Goal: Find specific page/section: Find specific page/section

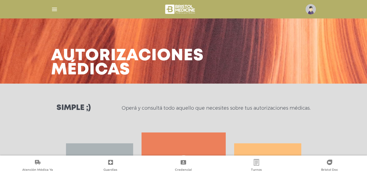
click at [311, 12] on img at bounding box center [311, 9] width 10 height 10
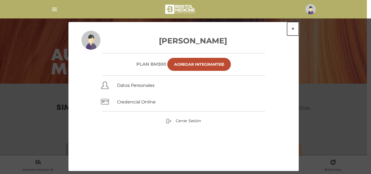
click at [293, 29] on button "×" at bounding box center [293, 29] width 12 height 14
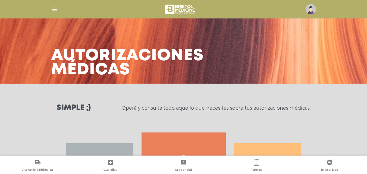
click at [55, 11] on img "button" at bounding box center [54, 9] width 7 height 7
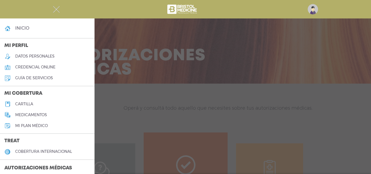
click at [30, 101] on link "cartilla" at bounding box center [47, 104] width 95 height 11
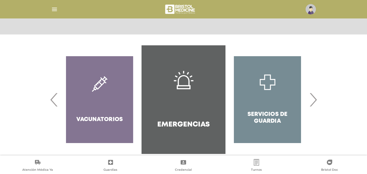
scroll to position [105, 0]
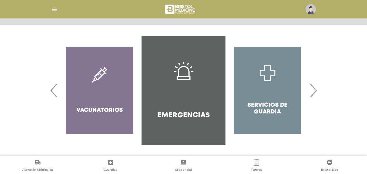
click at [317, 88] on span "›" at bounding box center [313, 90] width 11 height 29
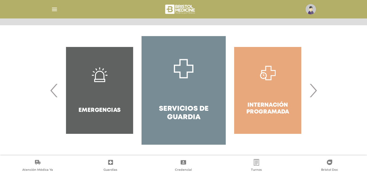
click at [317, 88] on span "›" at bounding box center [313, 90] width 11 height 29
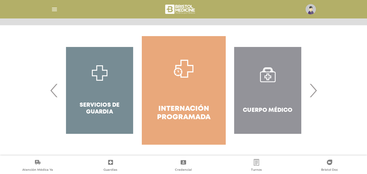
click at [317, 88] on span "›" at bounding box center [313, 90] width 11 height 29
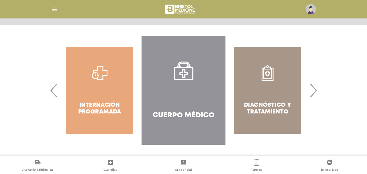
click at [317, 88] on span "›" at bounding box center [313, 90] width 11 height 29
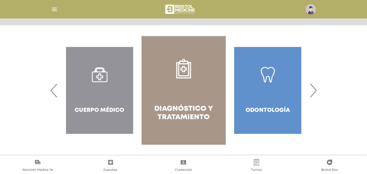
click at [317, 88] on span "›" at bounding box center [313, 90] width 11 height 29
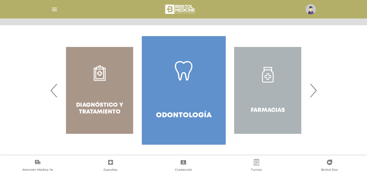
click at [317, 88] on span "›" at bounding box center [313, 90] width 11 height 29
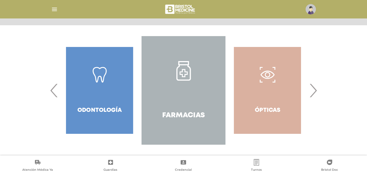
click at [53, 92] on span "‹" at bounding box center [54, 90] width 11 height 29
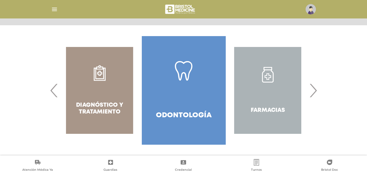
click at [53, 92] on span "‹" at bounding box center [54, 90] width 11 height 29
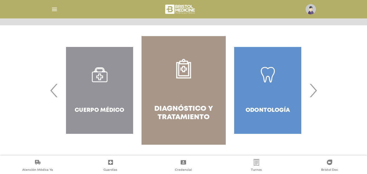
click at [53, 92] on span "‹" at bounding box center [54, 90] width 11 height 29
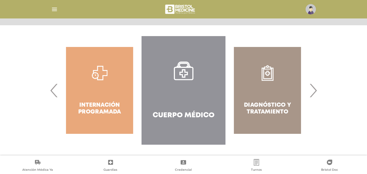
click at [177, 95] on link "Cuerpo Médico" at bounding box center [184, 90] width 84 height 109
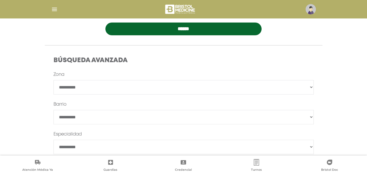
scroll to position [136, 0]
